Goal: Transaction & Acquisition: Purchase product/service

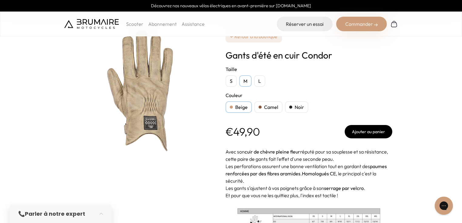
click at [231, 24] on div "Commander" at bounding box center [361, 24] width 51 height 15
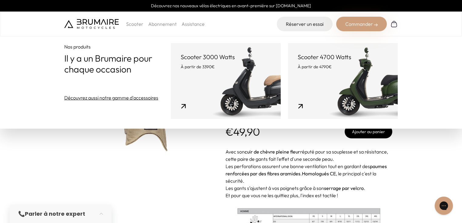
click at [231, 111] on section "← Retour à la boutique Gants d'été en cuir Condor ********* ********* ******** …" at bounding box center [231, 155] width 462 height 311
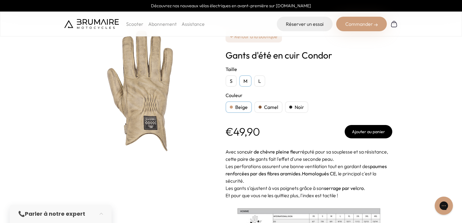
click at [231, 111] on button "Ajouter au panier" at bounding box center [369, 131] width 48 height 13
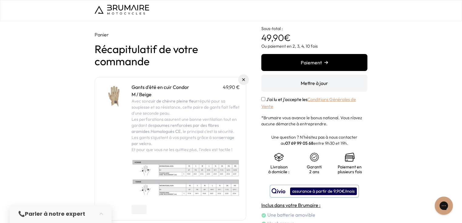
click at [312, 65] on button "Paiement" at bounding box center [314, 62] width 106 height 17
